Goal: Task Accomplishment & Management: Use online tool/utility

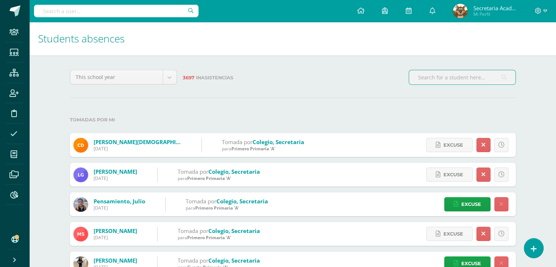
click at [68, 13] on input "text" at bounding box center [116, 11] width 164 height 12
click at [15, 191] on icon at bounding box center [14, 194] width 8 height 7
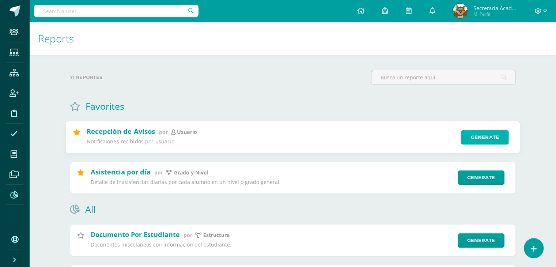
click at [479, 134] on link "Generate" at bounding box center [485, 137] width 48 height 15
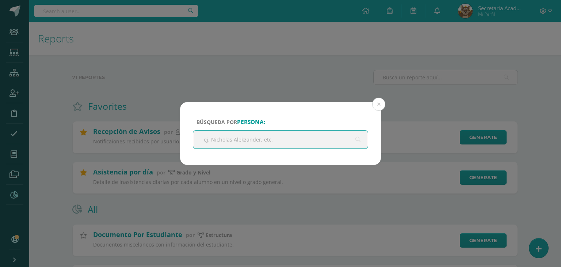
click at [231, 136] on input "text" at bounding box center [280, 139] width 175 height 18
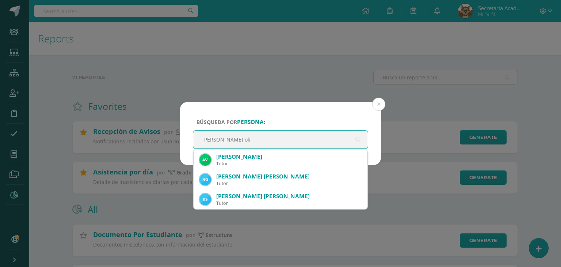
type input "[PERSON_NAME] oli"
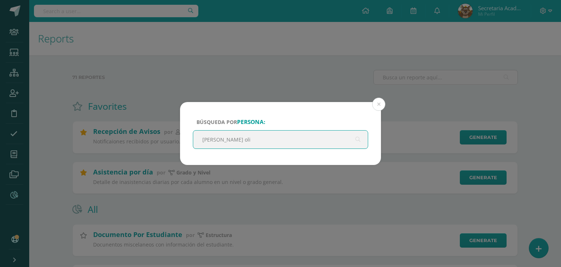
drag, startPoint x: 243, startPoint y: 141, endPoint x: 180, endPoint y: 141, distance: 62.8
click at [180, 141] on div "Búsqueda por persona: [PERSON_NAME] oli [PERSON_NAME] oli Cancel Generate Downl…" at bounding box center [280, 133] width 555 height 63
paste input "text"
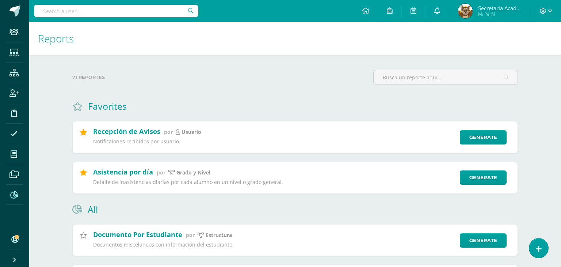
click at [306, 148] on div "Búsqueda por persona: [PERSON_NAME] oli" at bounding box center [280, 133] width 181 height 57
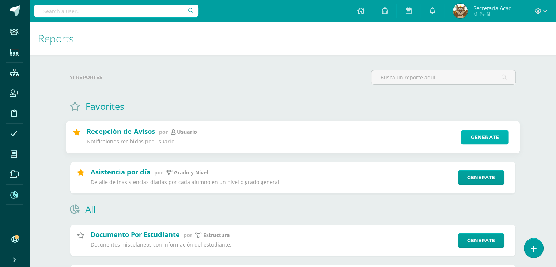
click at [480, 138] on link "Generate" at bounding box center [485, 137] width 48 height 15
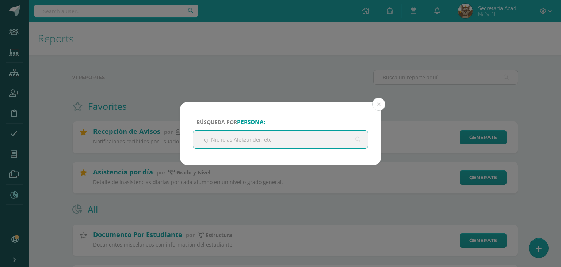
click at [262, 135] on input "text" at bounding box center [280, 139] width 175 height 18
click at [231, 137] on input "text" at bounding box center [280, 139] width 175 height 18
click at [233, 137] on input "text" at bounding box center [280, 139] width 175 height 18
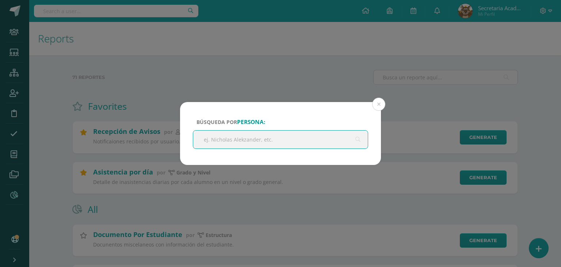
click at [233, 137] on input "text" at bounding box center [280, 139] width 175 height 18
drag, startPoint x: 225, startPoint y: 138, endPoint x: 238, endPoint y: 147, distance: 15.8
click at [238, 147] on input "text" at bounding box center [280, 139] width 175 height 18
paste input "[PERSON_NAME]"
type input "[PERSON_NAME]"
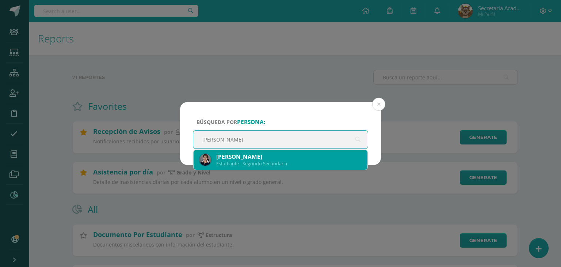
click at [274, 157] on div "[PERSON_NAME]" at bounding box center [288, 157] width 145 height 8
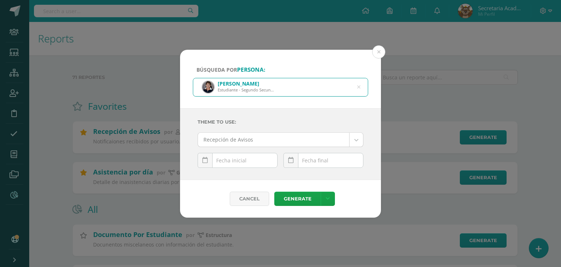
click at [239, 161] on div "[DATE] Mo Tu We Th Fr Sa Su 29 30 1 2 3 4 5 6 7 8 9 10 11 12 13 14 15 16 17 18 …" at bounding box center [238, 163] width 80 height 21
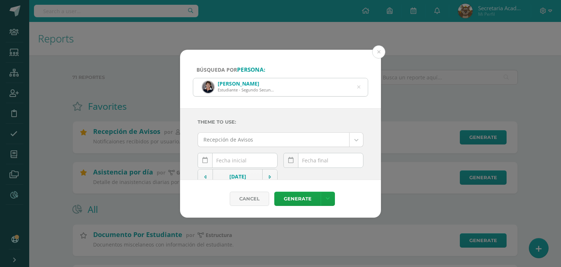
click at [209, 160] on link at bounding box center [205, 160] width 15 height 15
click at [207, 159] on icon at bounding box center [204, 160] width 5 height 6
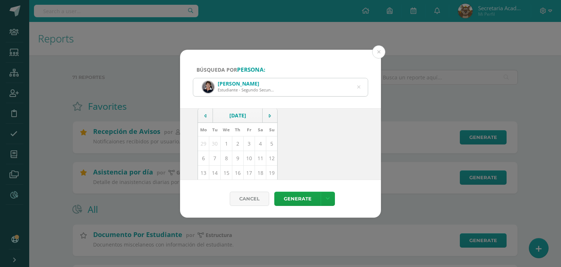
scroll to position [73, 0]
click at [236, 130] on td "2" at bounding box center [237, 131] width 11 height 15
type input "[DATE]"
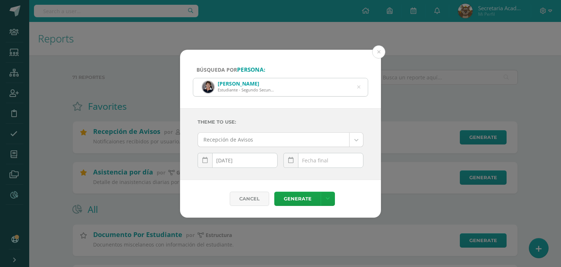
scroll to position [0, 0]
click at [318, 163] on div "[DATE] Mo Tu We Th Fr Sa Su 29 30 1 2 3 4 5 6 7 8 9 10 11 12 13 14 15 16 17 18 …" at bounding box center [323, 163] width 80 height 21
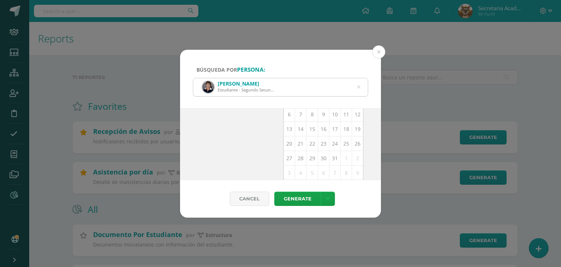
scroll to position [106, 0]
click at [333, 115] on td "10" at bounding box center [334, 113] width 11 height 15
type input "[DATE]"
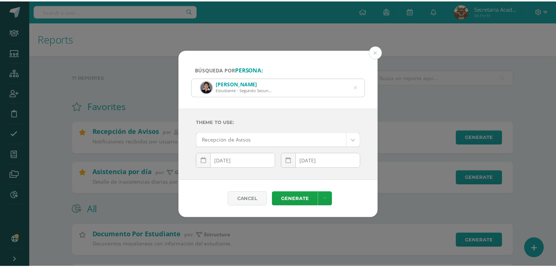
scroll to position [0, 0]
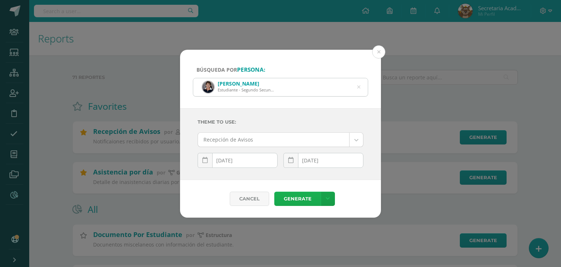
click at [302, 197] on link "Generate" at bounding box center [297, 198] width 46 height 14
click at [379, 50] on button at bounding box center [378, 51] width 13 height 13
